Goal: Information Seeking & Learning: Learn about a topic

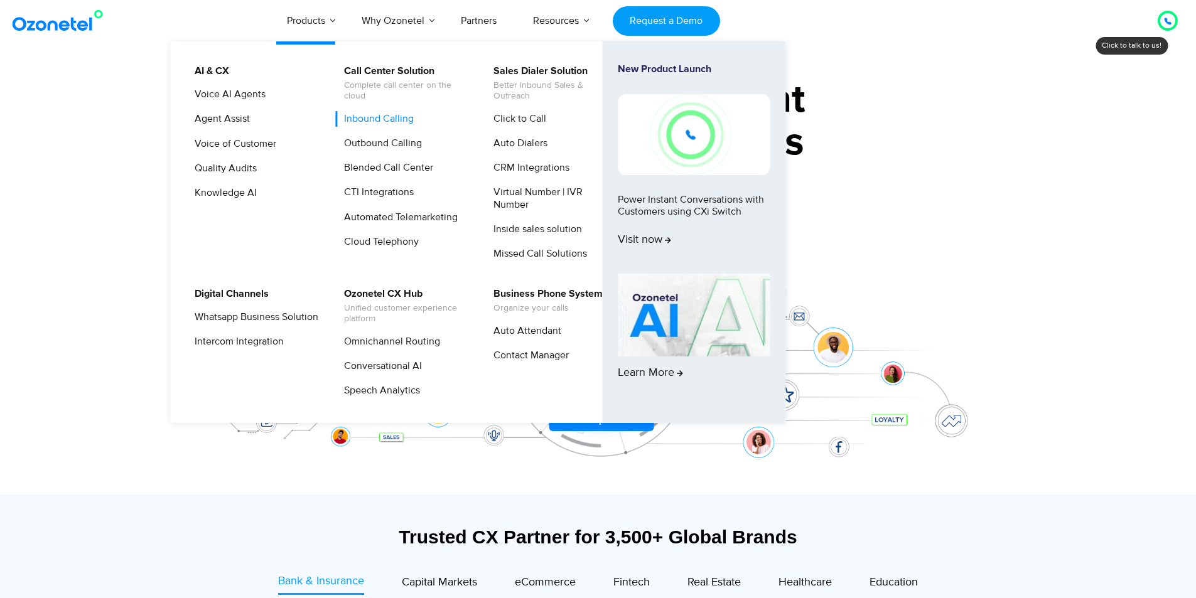
click at [387, 115] on link "Inbound Calling" at bounding box center [376, 119] width 80 height 16
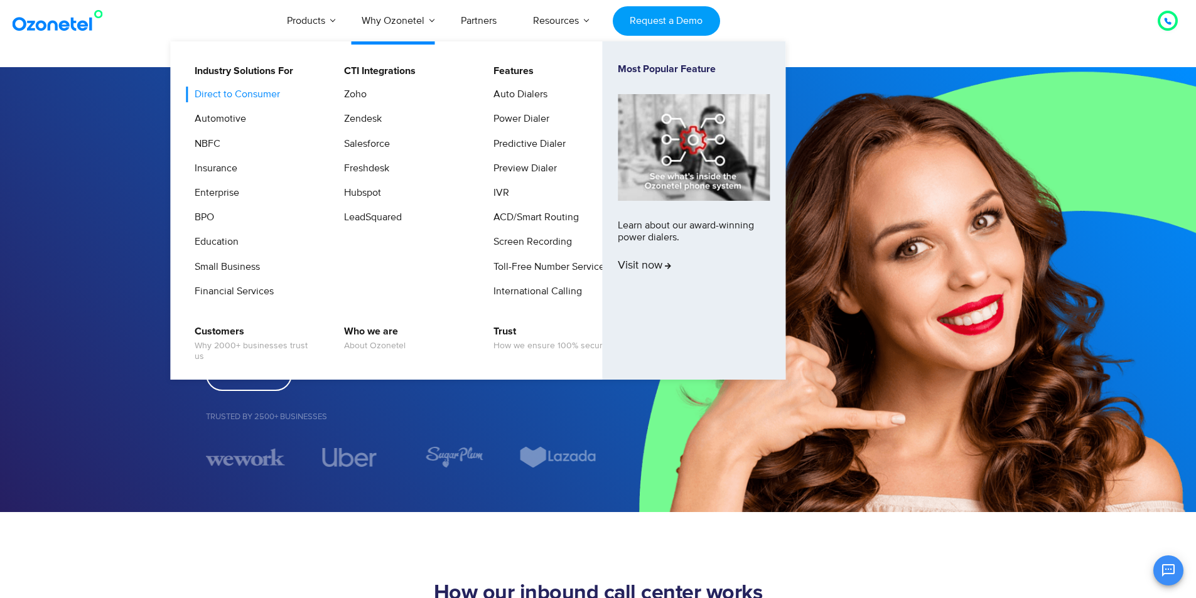
click at [241, 97] on link "Direct to Consumer" at bounding box center [234, 95] width 95 height 16
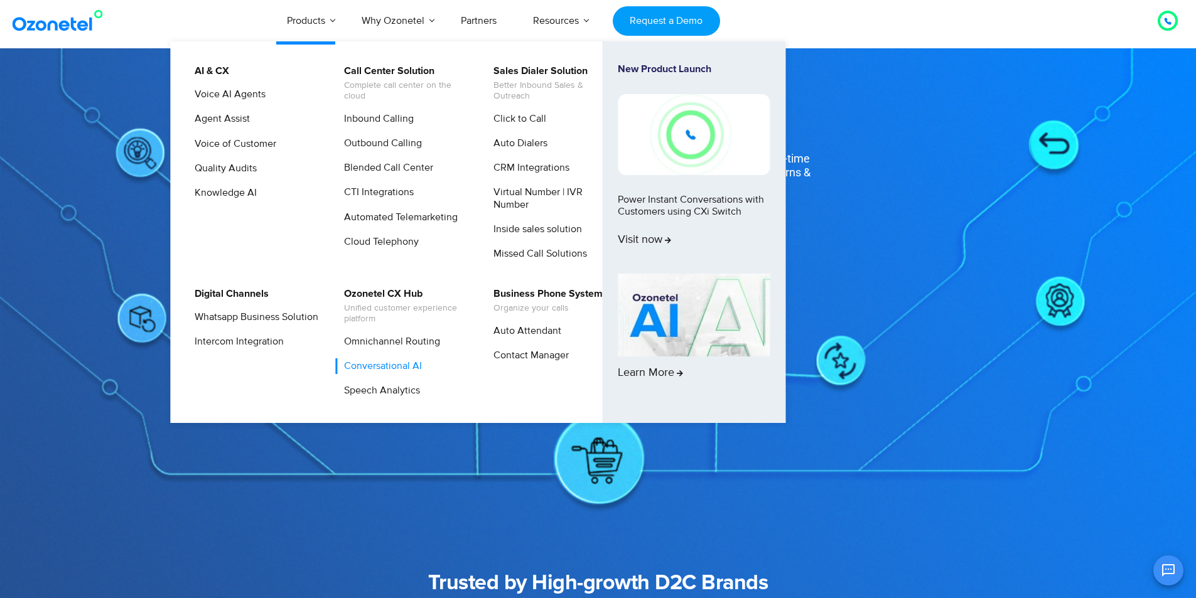
click at [410, 365] on link "Conversational AI" at bounding box center [380, 367] width 88 height 16
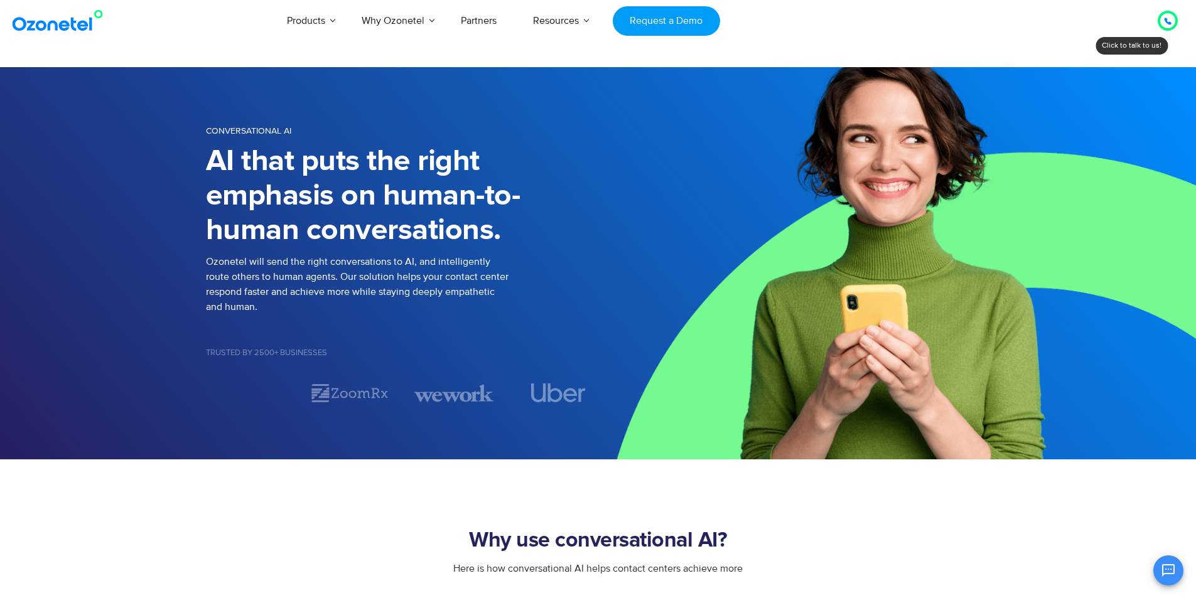
click at [59, 16] on img at bounding box center [60, 20] width 102 height 23
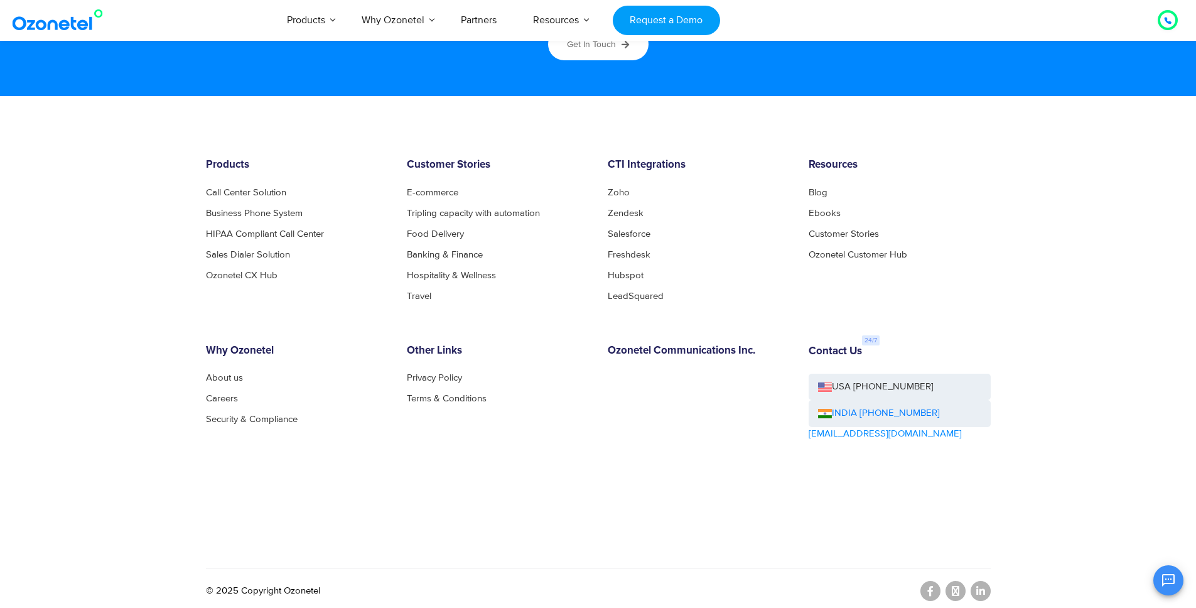
scroll to position [6776, 0]
